Goal: Task Accomplishment & Management: Use online tool/utility

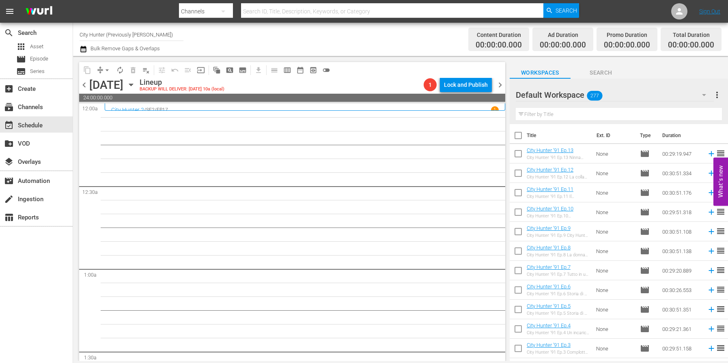
scroll to position [1451, 0]
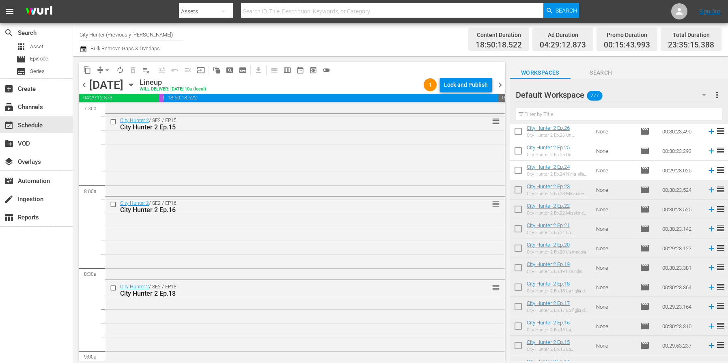
scroll to position [1253, 0]
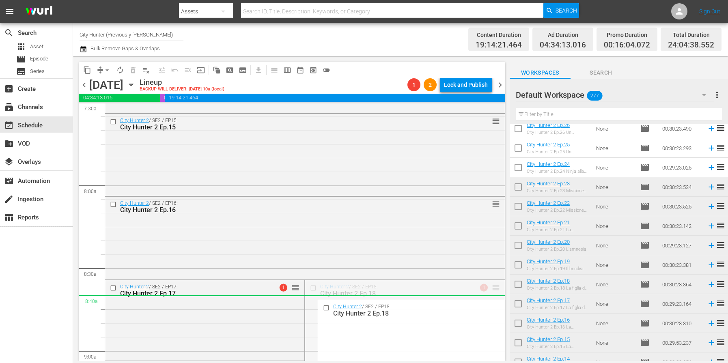
drag, startPoint x: 497, startPoint y: 288, endPoint x: 496, endPoint y: 300, distance: 12.3
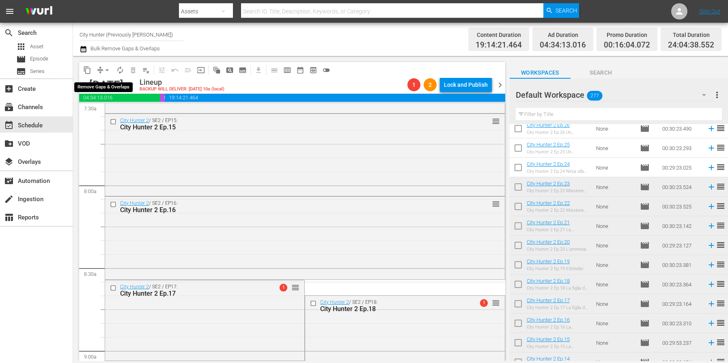
click at [108, 70] on span "arrow_drop_down" at bounding box center [107, 70] width 8 height 8
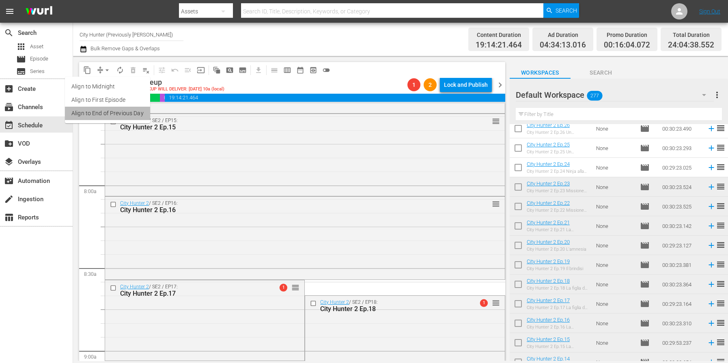
click at [113, 117] on li "Align to End of Previous Day" at bounding box center [107, 113] width 85 height 13
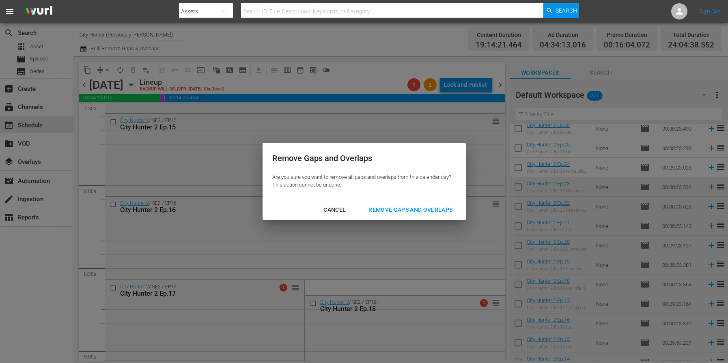
click at [411, 208] on div "Remove Gaps and Overlaps" at bounding box center [410, 210] width 97 height 10
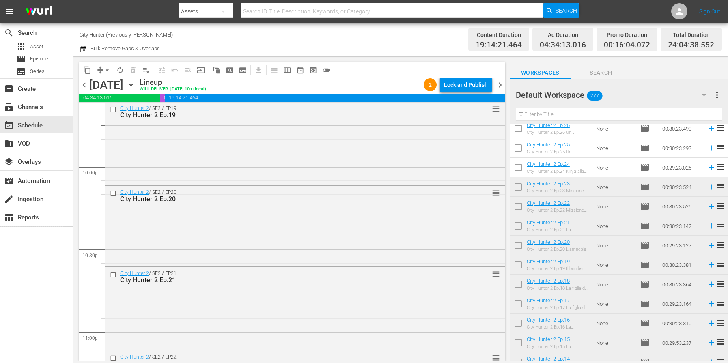
scroll to position [3738, 0]
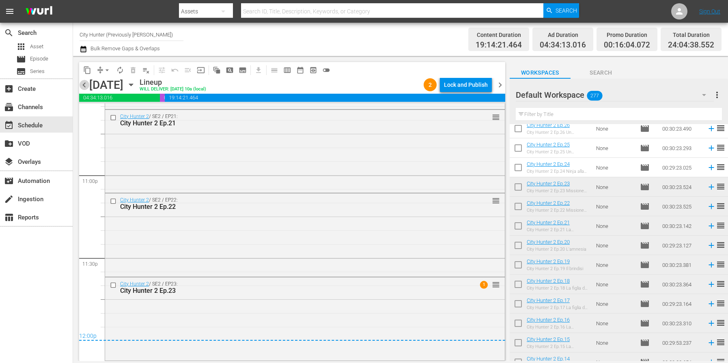
click at [86, 86] on span "chevron_left" at bounding box center [84, 85] width 10 height 10
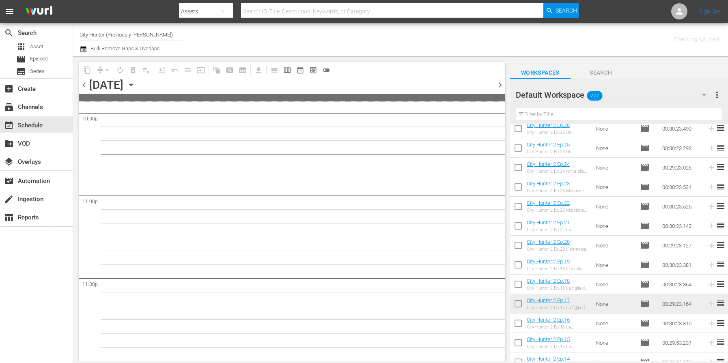
scroll to position [3717, 0]
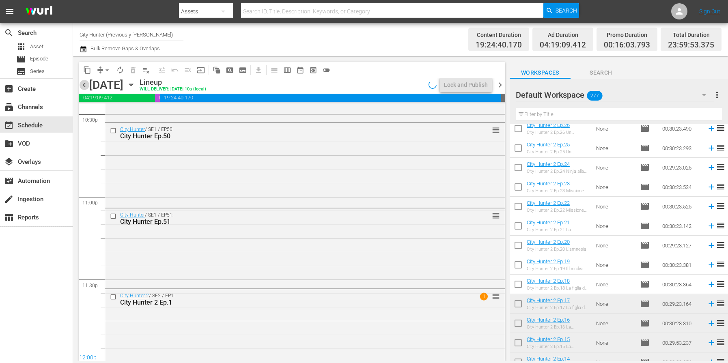
click at [86, 86] on span "chevron_left" at bounding box center [84, 85] width 10 height 10
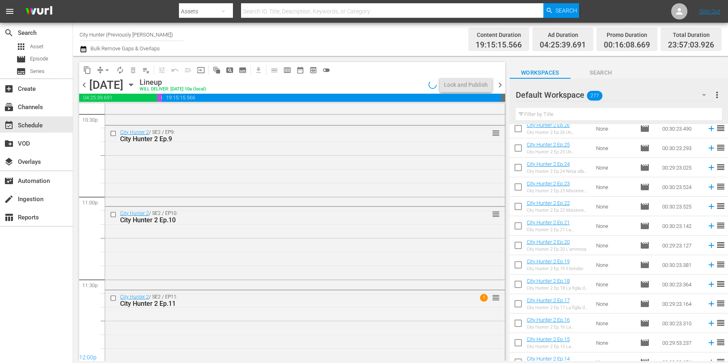
scroll to position [3727, 0]
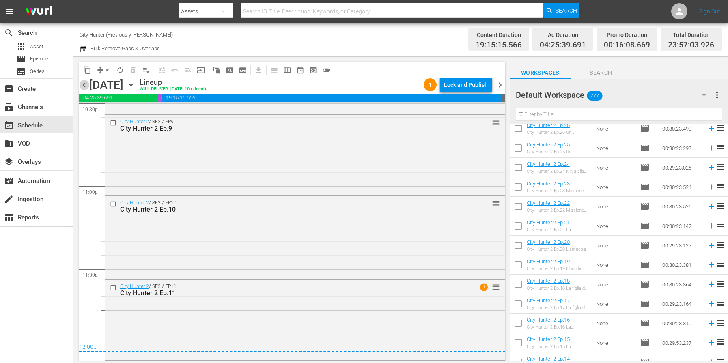
click at [86, 86] on span "chevron_left" at bounding box center [84, 85] width 10 height 10
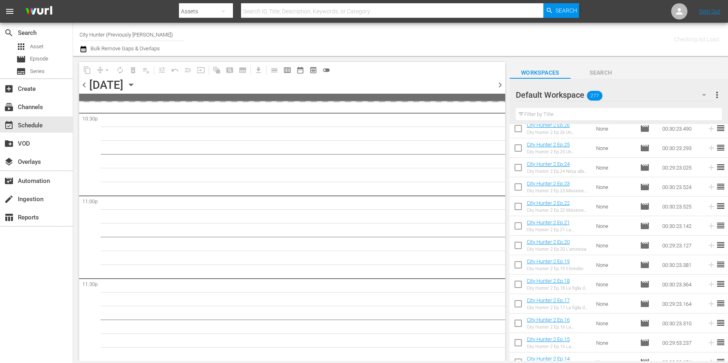
scroll to position [3717, 0]
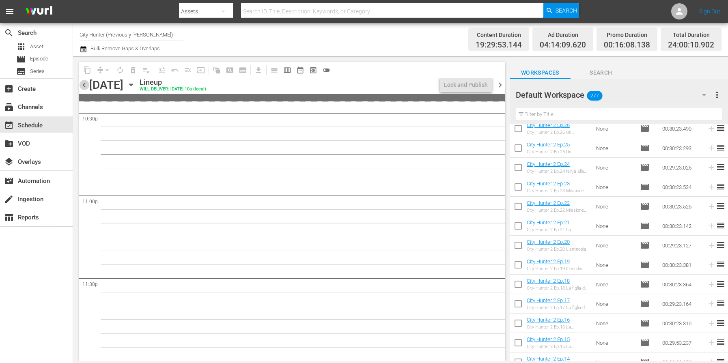
click at [86, 86] on span "chevron_left" at bounding box center [84, 85] width 10 height 10
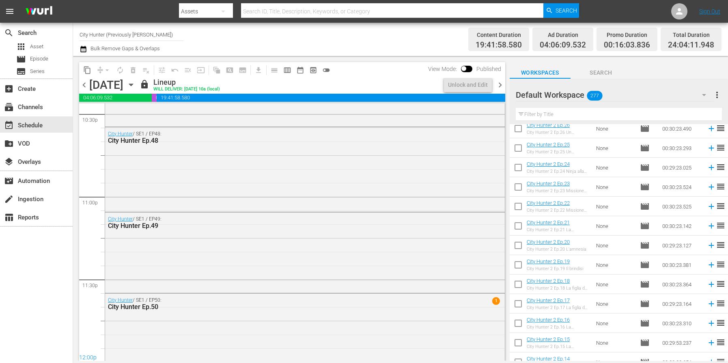
scroll to position [3735, 0]
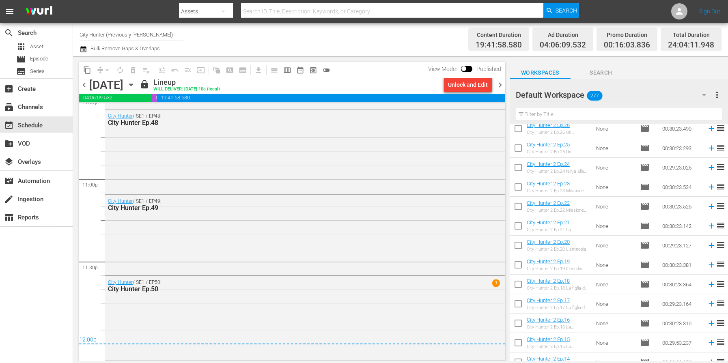
click at [502, 84] on span "chevron_right" at bounding box center [500, 85] width 10 height 10
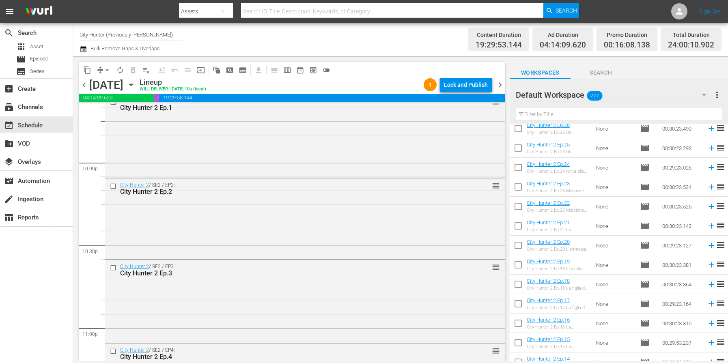
scroll to position [3586, 0]
